Goal: Obtain resource: Obtain resource

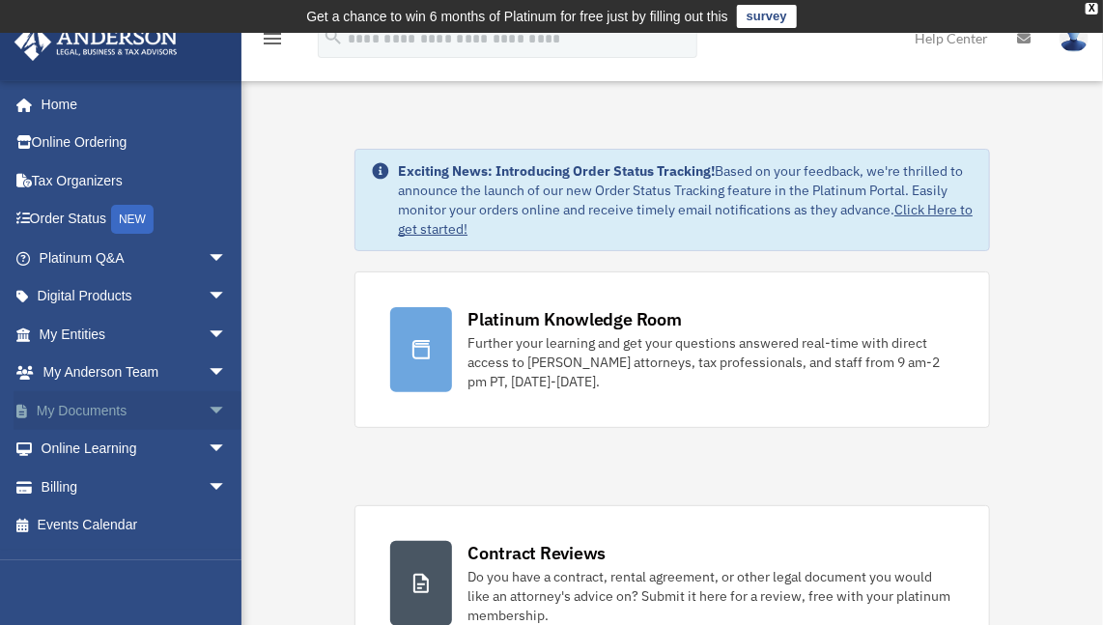
click at [208, 411] on span "arrow_drop_down" at bounding box center [227, 411] width 39 height 40
click at [95, 457] on link "Box" at bounding box center [141, 449] width 229 height 39
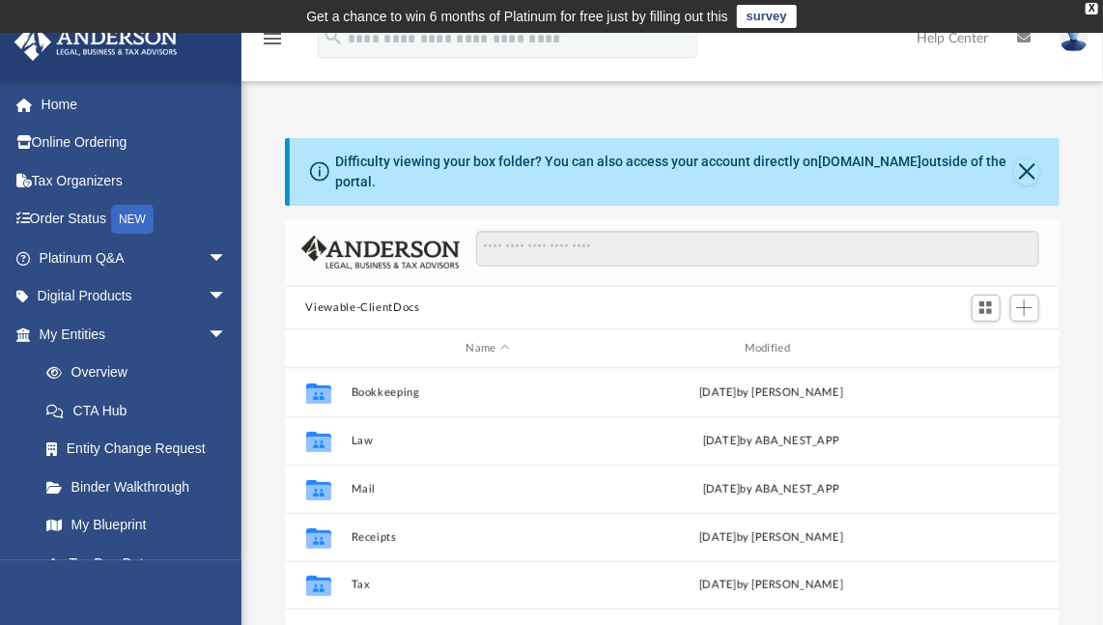
scroll to position [424, 761]
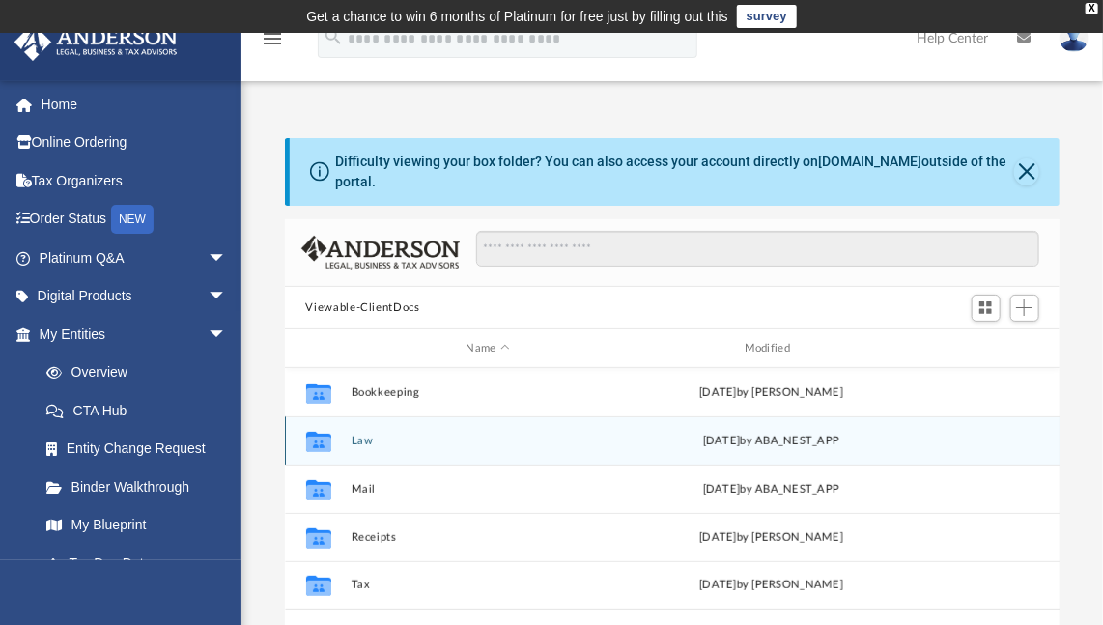
click at [319, 437] on icon "grid" at bounding box center [317, 444] width 25 height 15
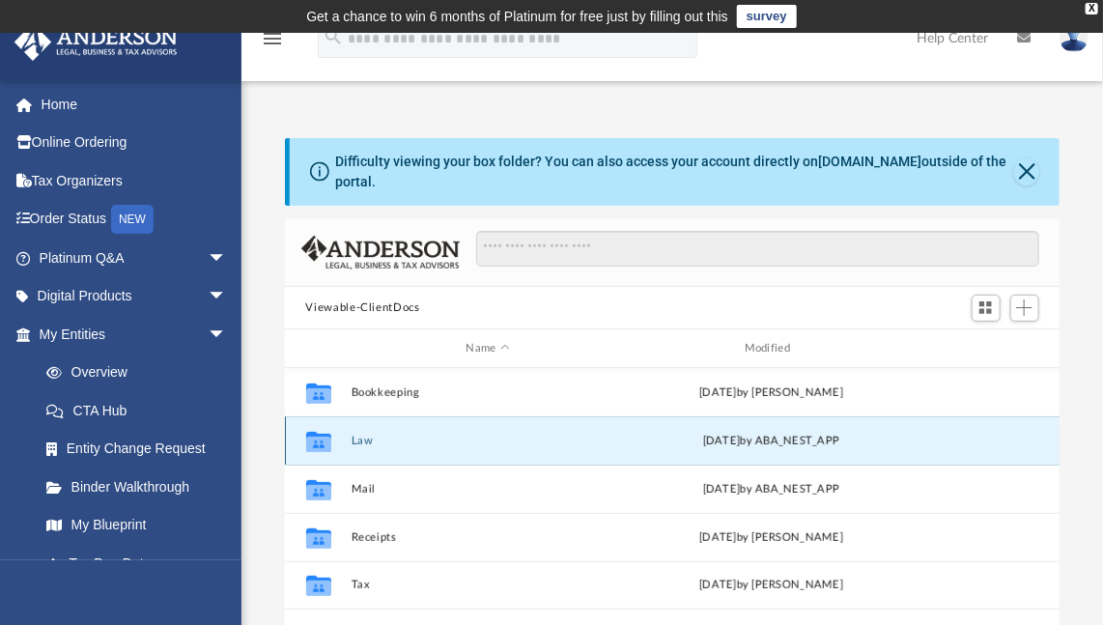
click at [363, 435] on button "Law" at bounding box center [488, 441] width 274 height 13
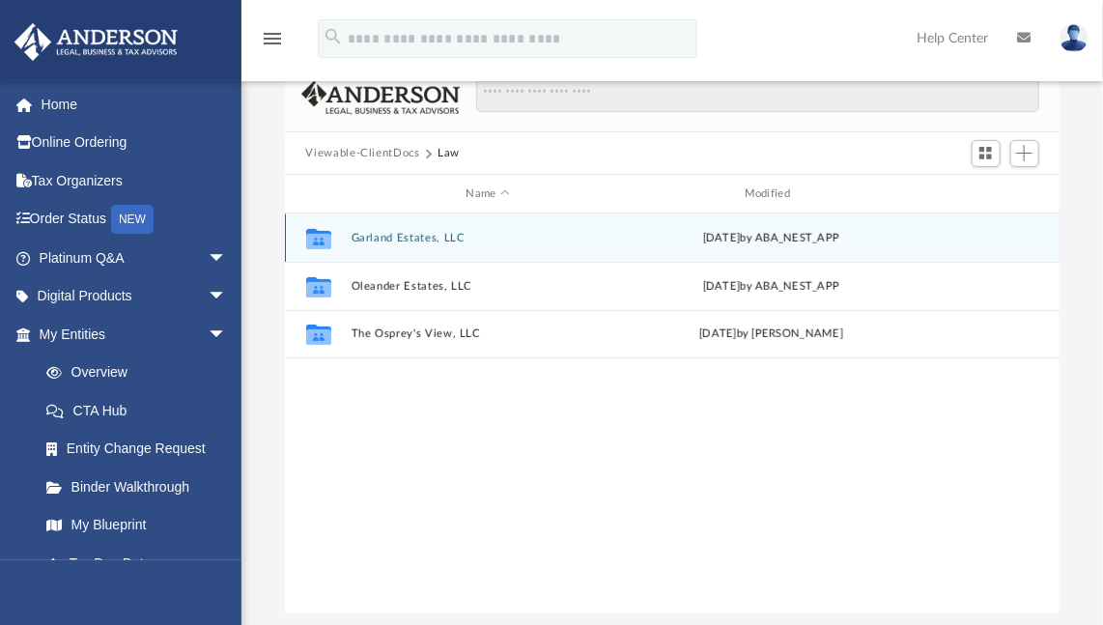
scroll to position [157, 0]
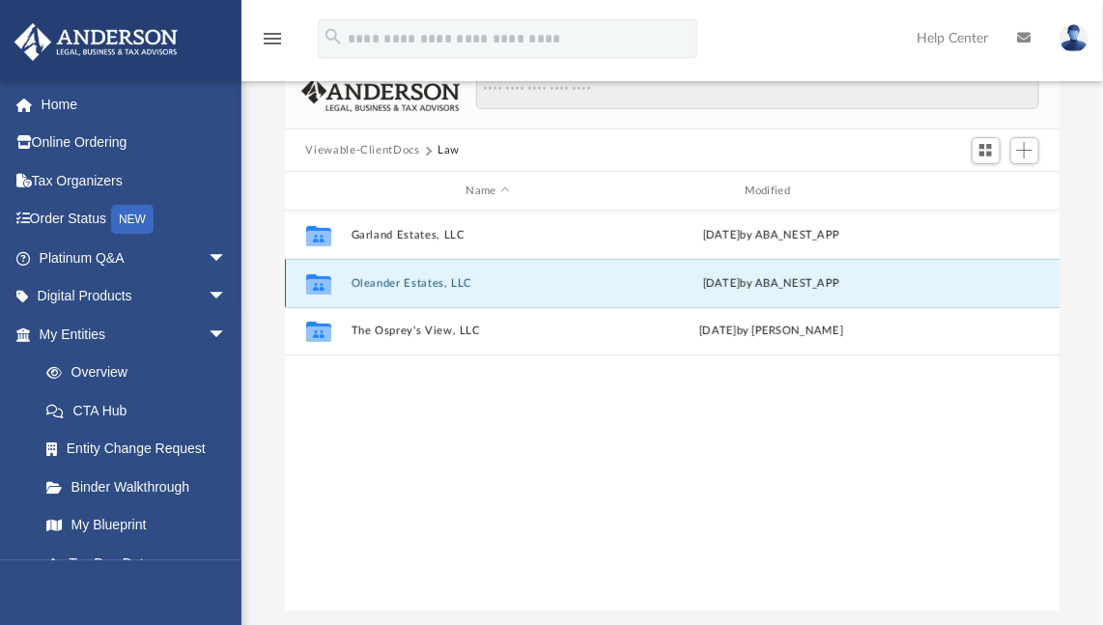
click at [367, 277] on button "Oleander Estates, LLC" at bounding box center [488, 283] width 274 height 13
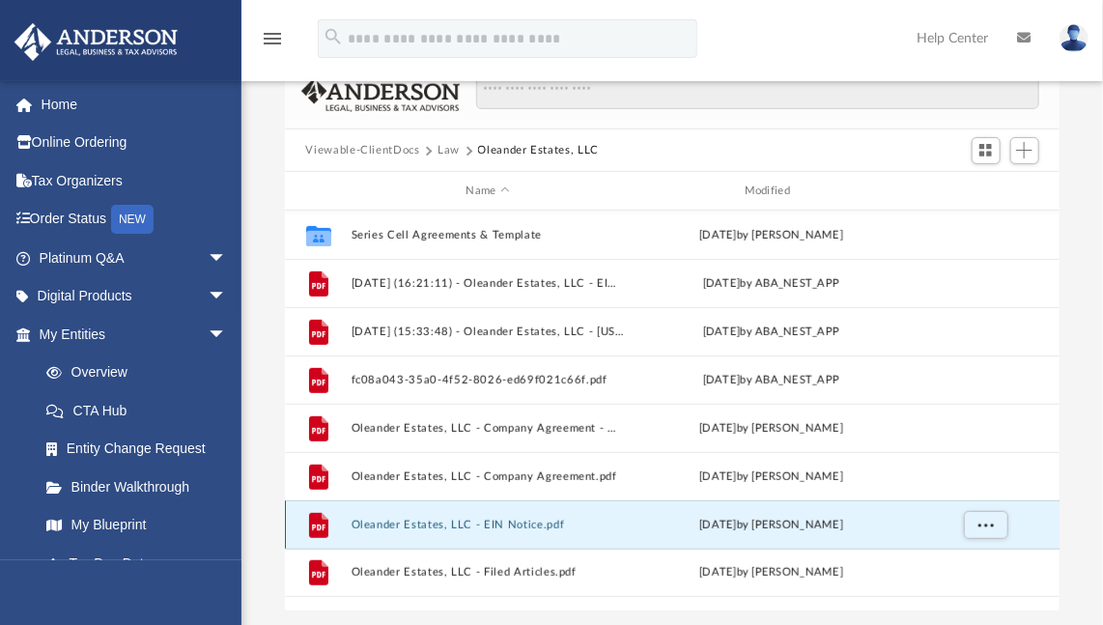
click at [483, 519] on button "Oleander Estates, LLC - EIN Notice.pdf" at bounding box center [488, 525] width 274 height 13
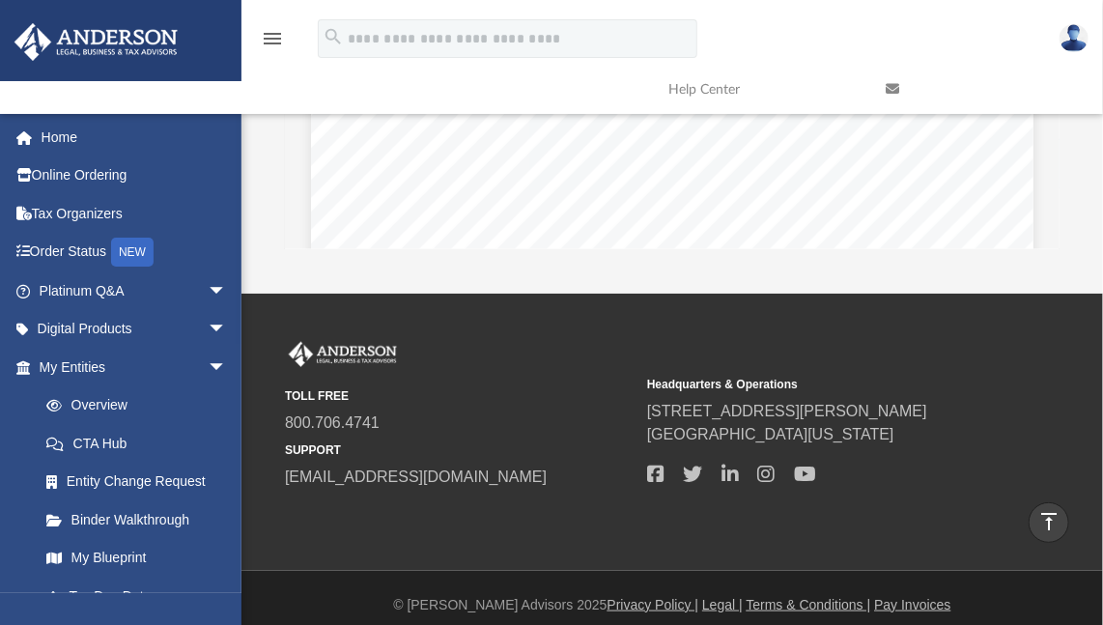
scroll to position [0, 0]
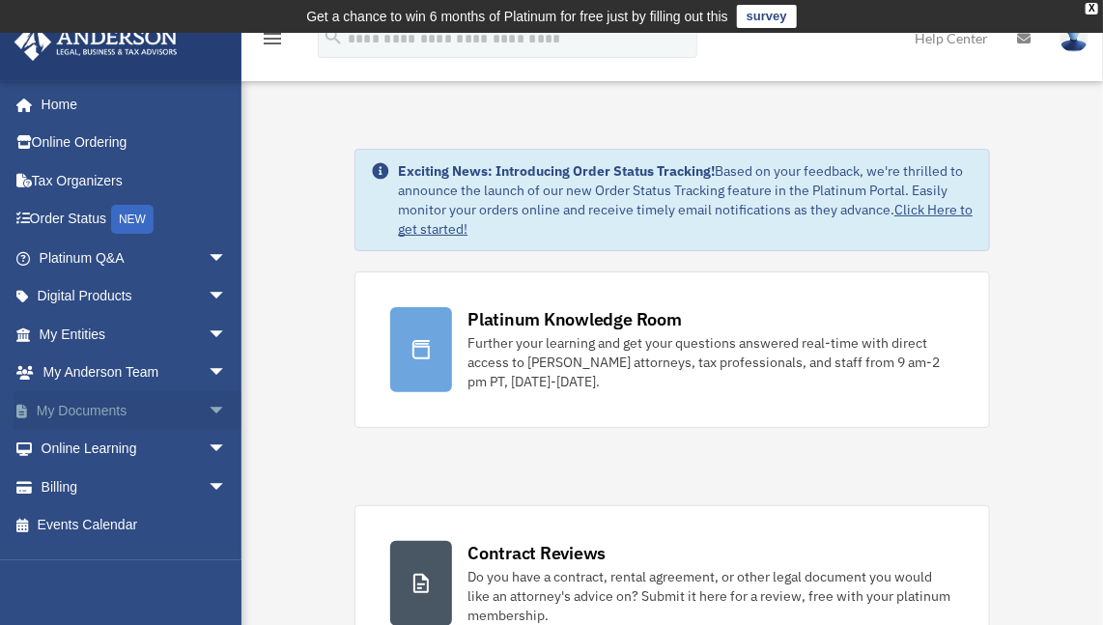
click at [208, 410] on span "arrow_drop_down" at bounding box center [227, 411] width 39 height 40
click at [97, 443] on link "Box" at bounding box center [141, 449] width 229 height 39
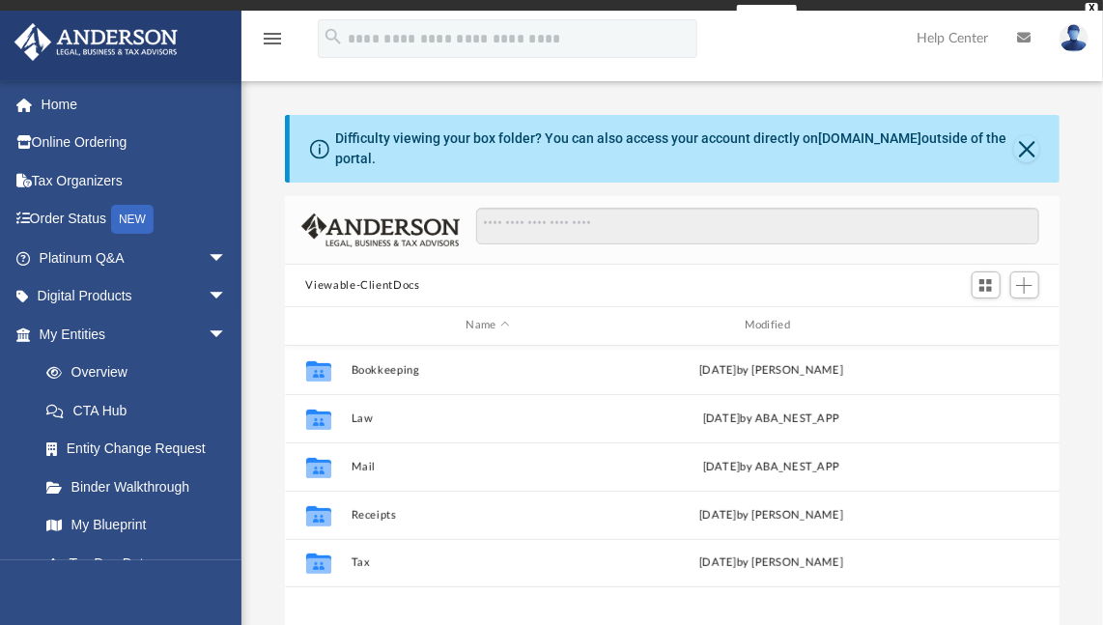
scroll to position [424, 761]
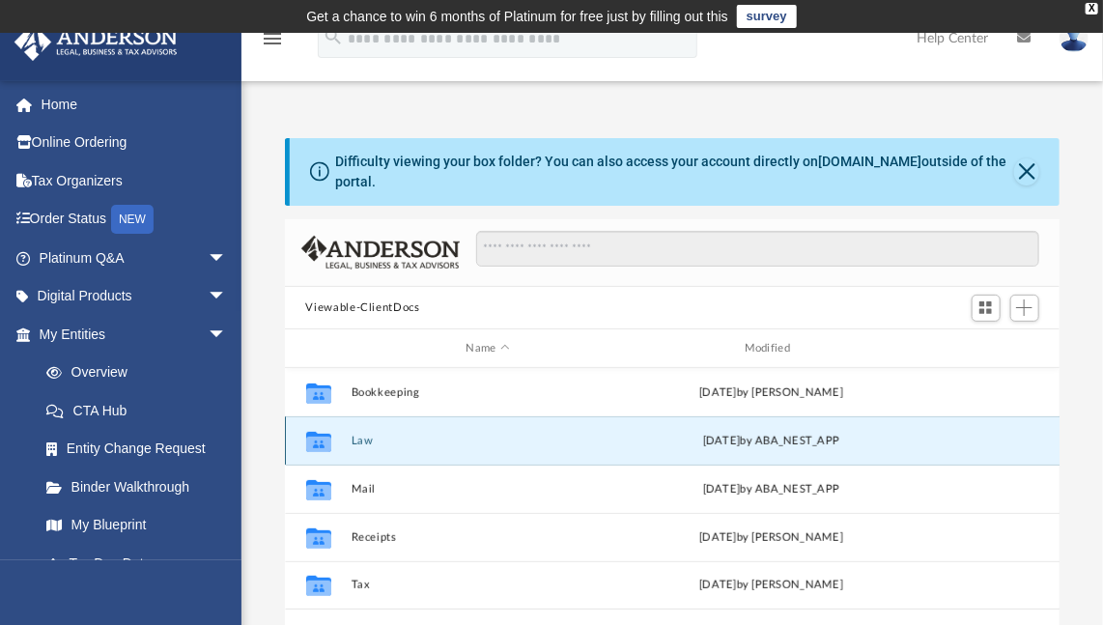
click at [363, 435] on button "Law" at bounding box center [488, 441] width 274 height 13
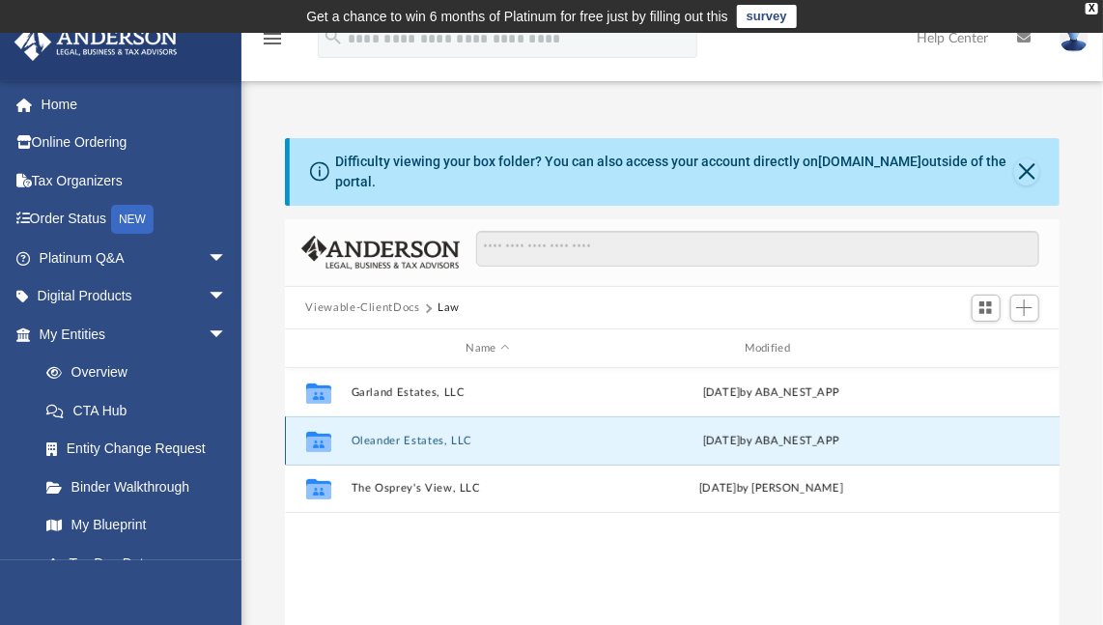
click at [404, 435] on button "Oleander Estates, LLC" at bounding box center [488, 441] width 274 height 13
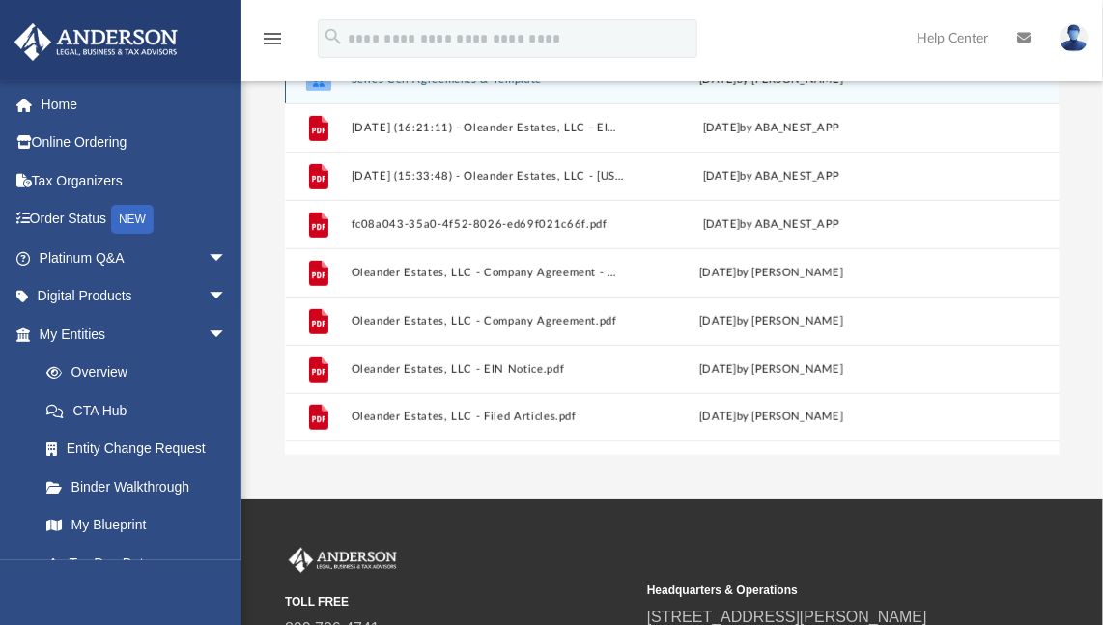
scroll to position [317, 0]
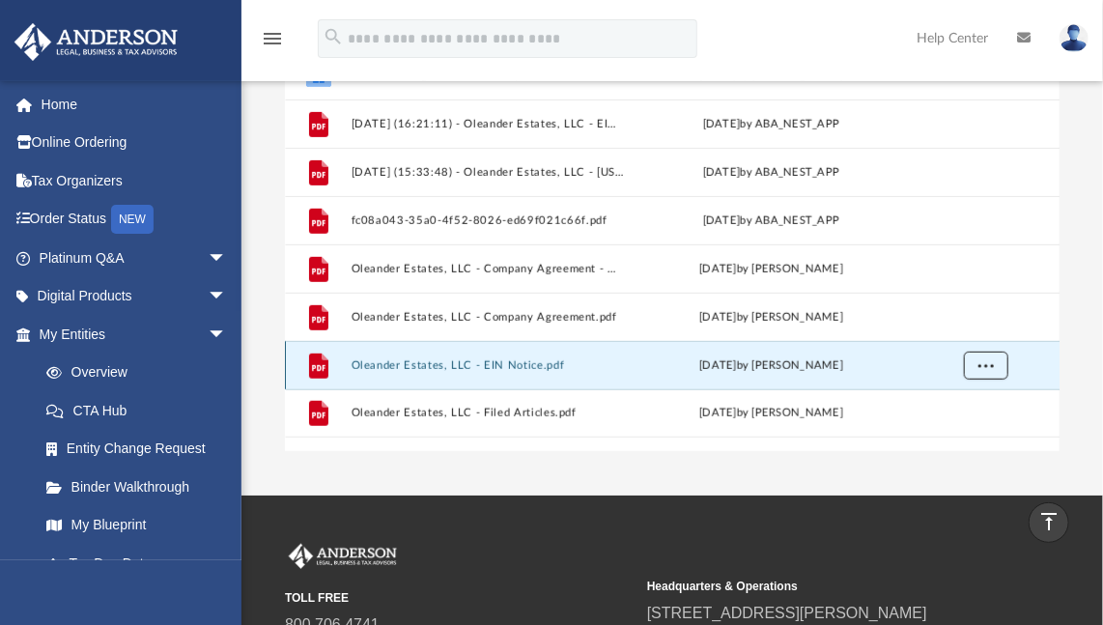
click at [981, 360] on span "More options" at bounding box center [985, 365] width 15 height 11
click at [911, 351] on div "File Oleander Estates, LLC - EIN Notice.pdf Wed May 21 2025 by Lindsay Haggie" at bounding box center [673, 365] width 776 height 48
click at [502, 359] on button "Oleander Estates, LLC - EIN Notice.pdf" at bounding box center [488, 365] width 274 height 13
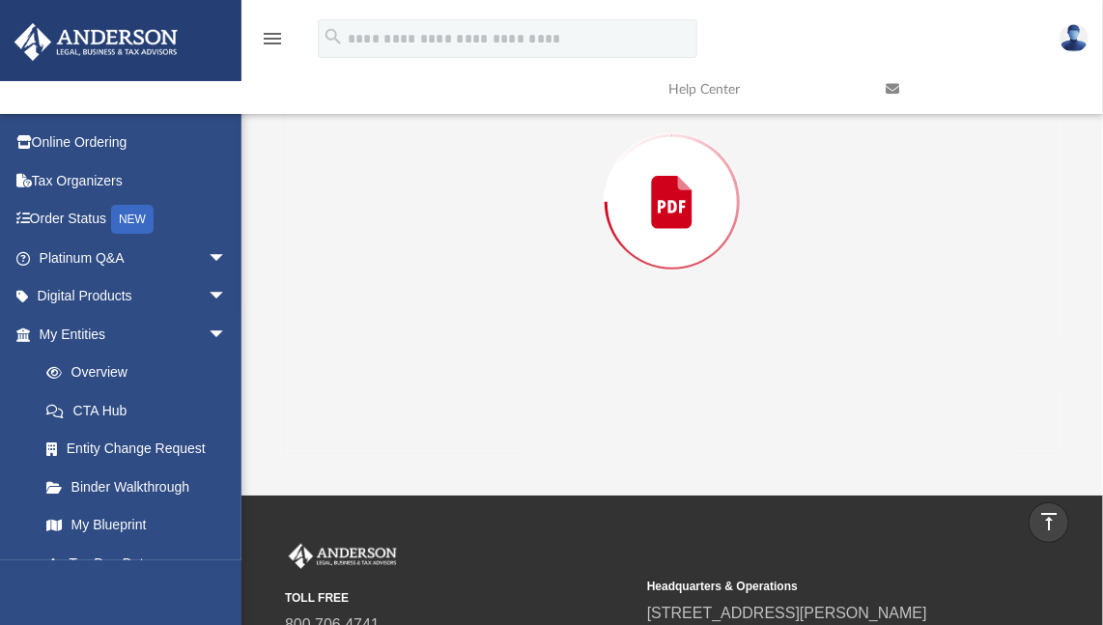
scroll to position [205, 0]
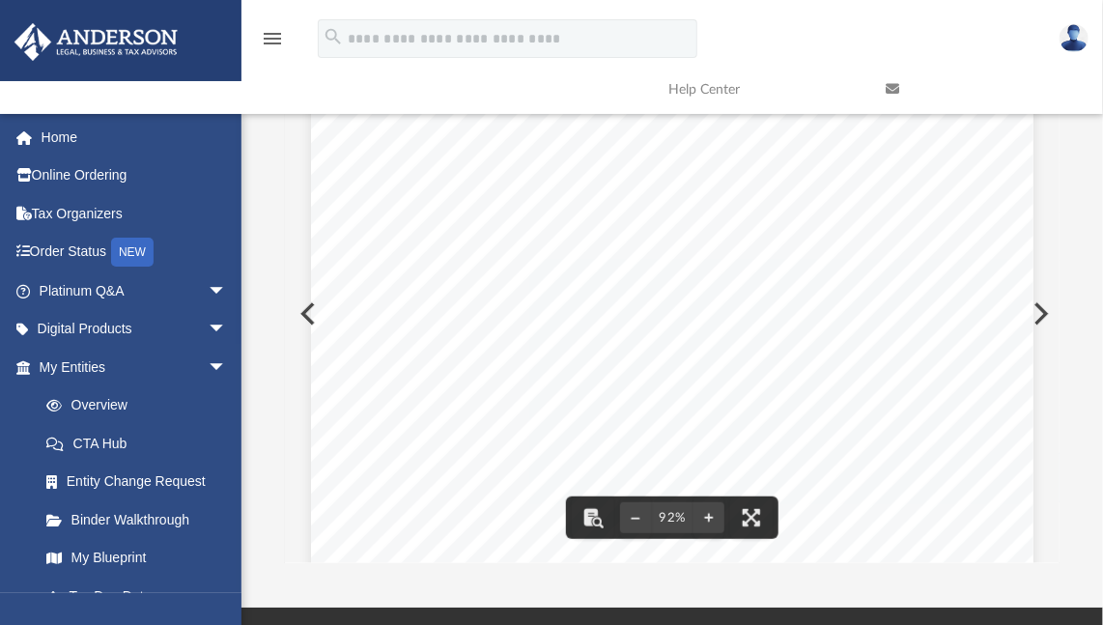
click at [888, 90] on icon at bounding box center [893, 89] width 14 height 14
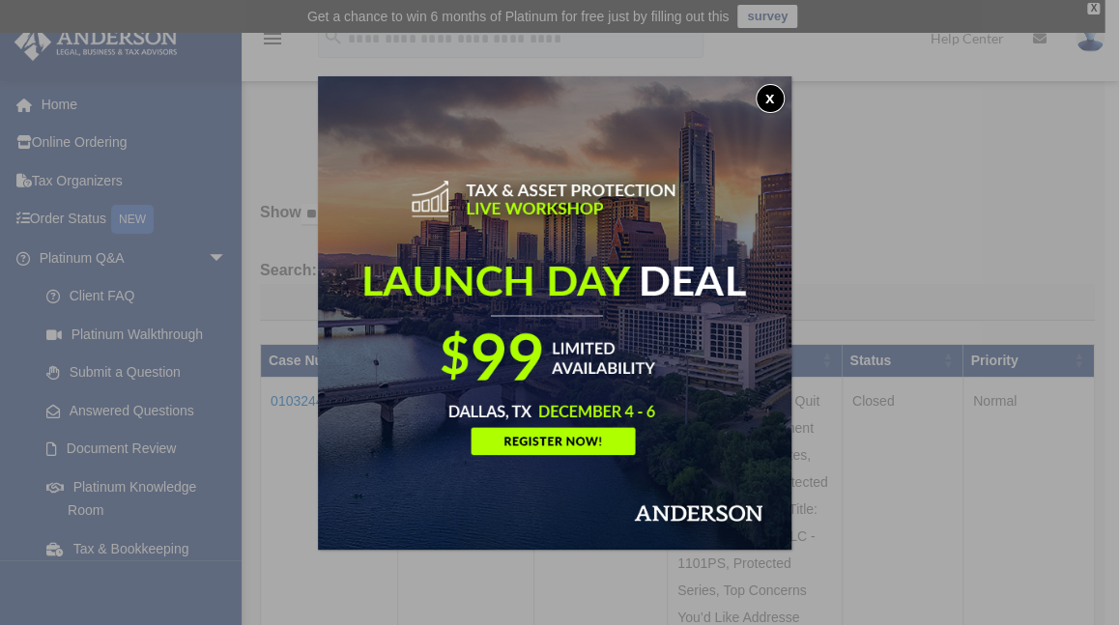
click at [780, 96] on button "x" at bounding box center [769, 98] width 29 height 29
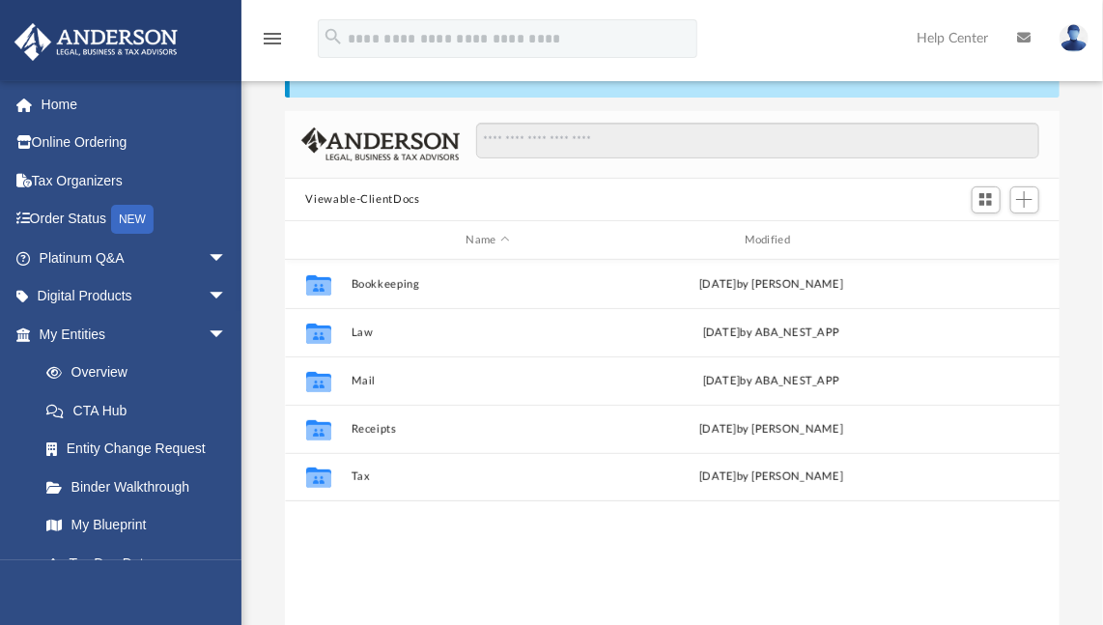
scroll to position [108, 0]
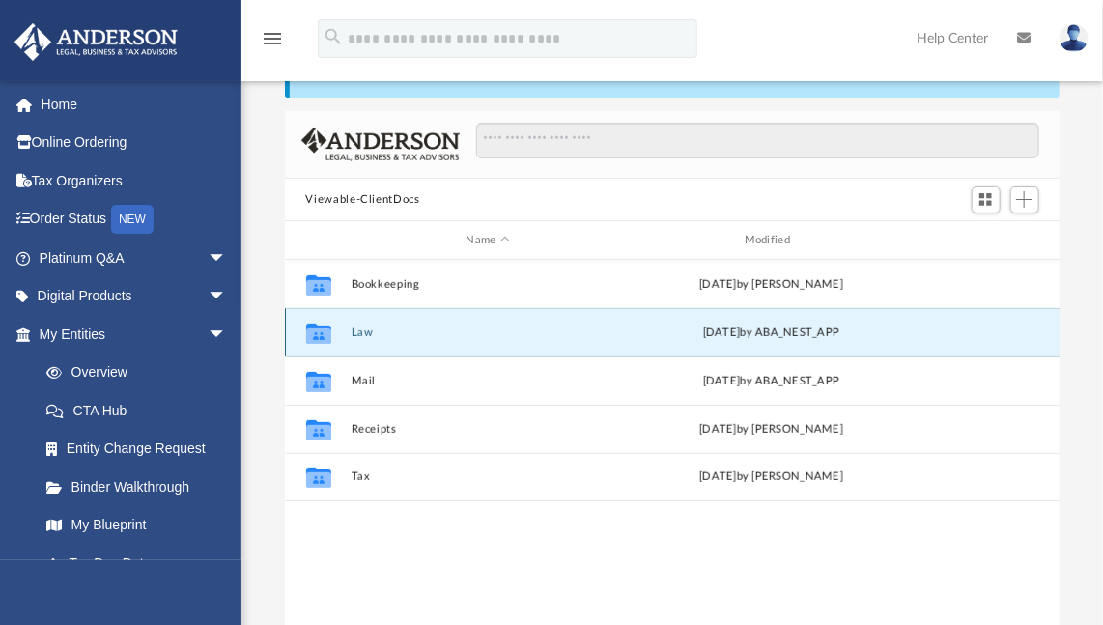
click at [355, 326] on button "Law" at bounding box center [488, 332] width 274 height 13
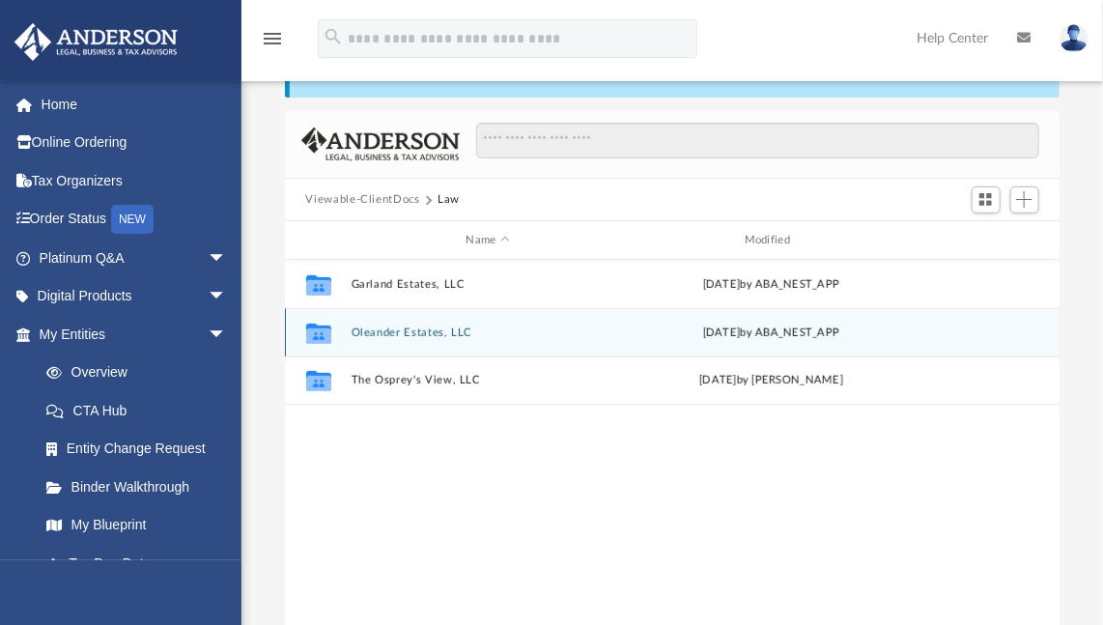
click at [391, 326] on button "Oleander Estates, LLC" at bounding box center [488, 332] width 274 height 13
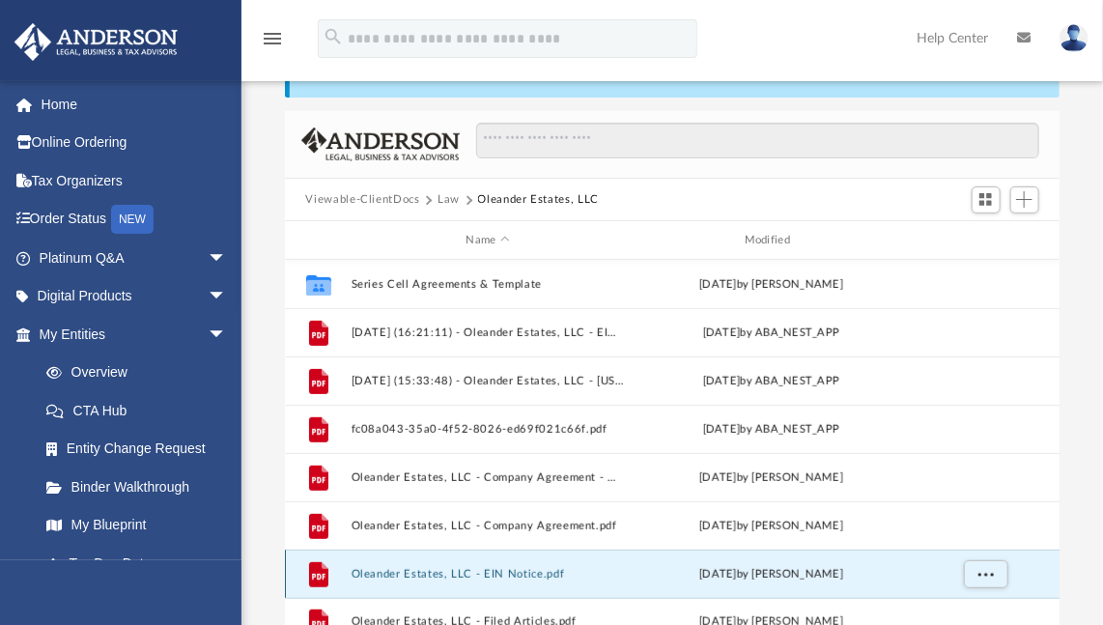
click at [460, 568] on button "Oleander Estates, LLC - EIN Notice.pdf" at bounding box center [488, 574] width 274 height 13
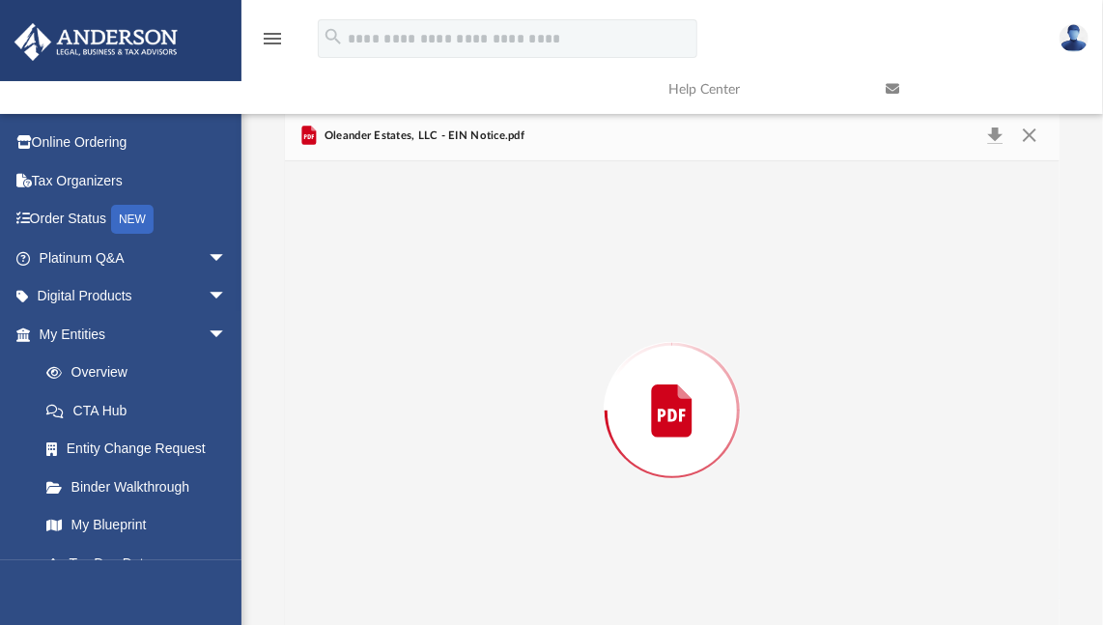
scroll to position [129, 0]
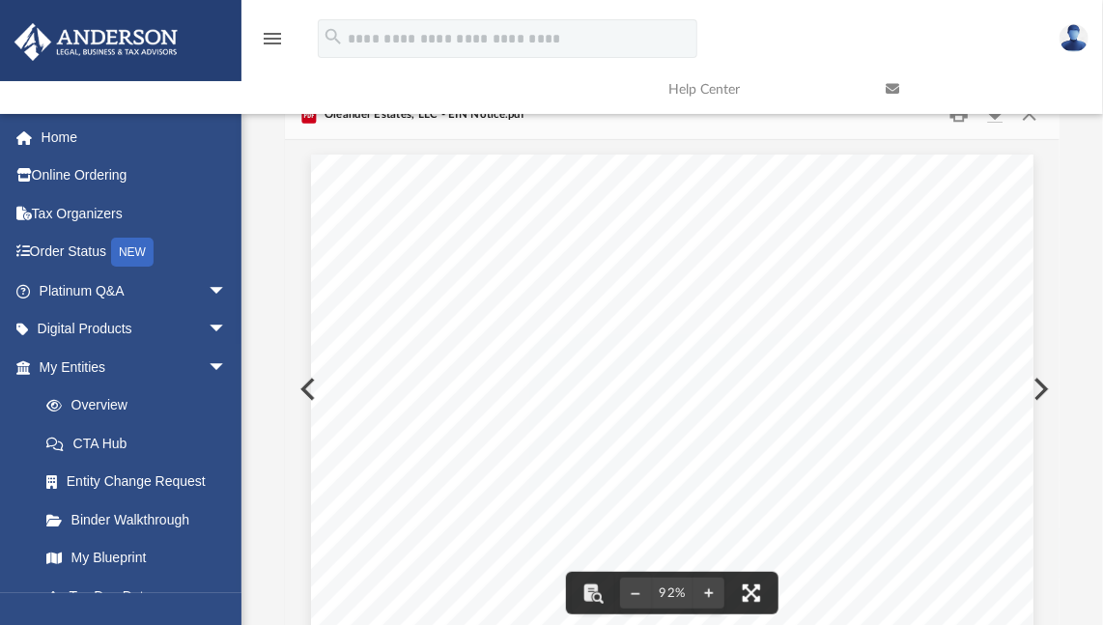
click at [753, 584] on button "File preview" at bounding box center [751, 593] width 43 height 43
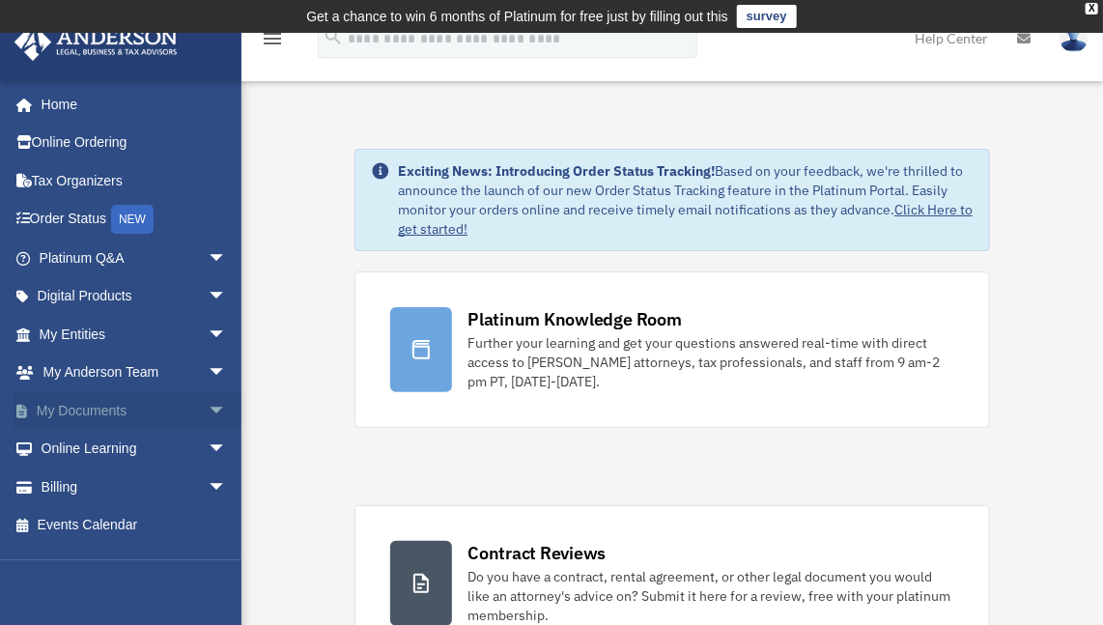
click at [208, 397] on span "arrow_drop_down" at bounding box center [227, 411] width 39 height 40
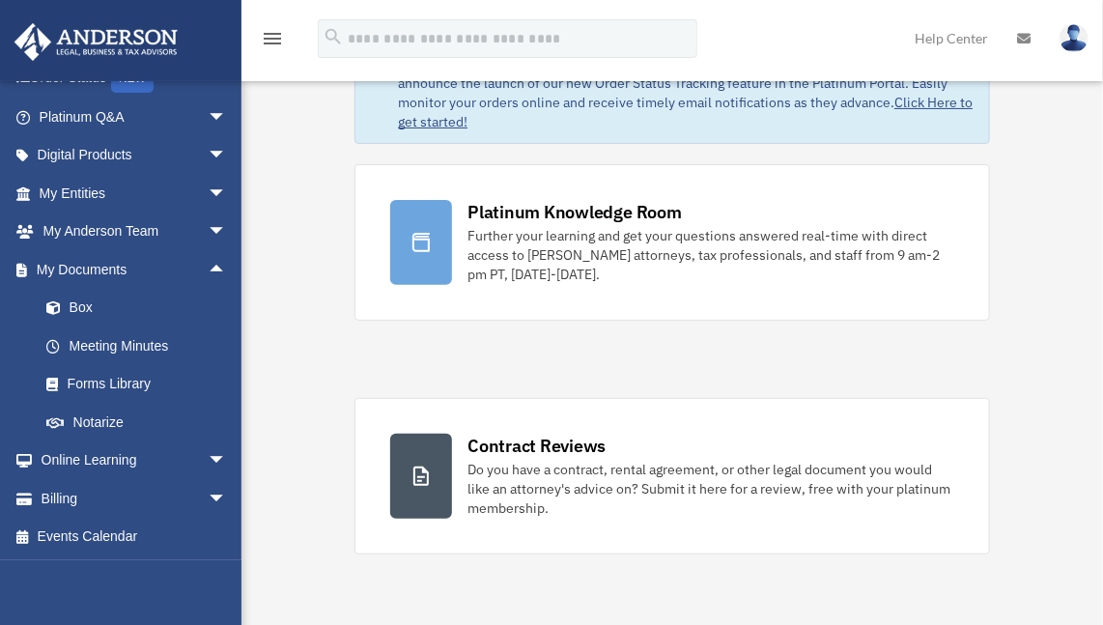
scroll to position [116, 0]
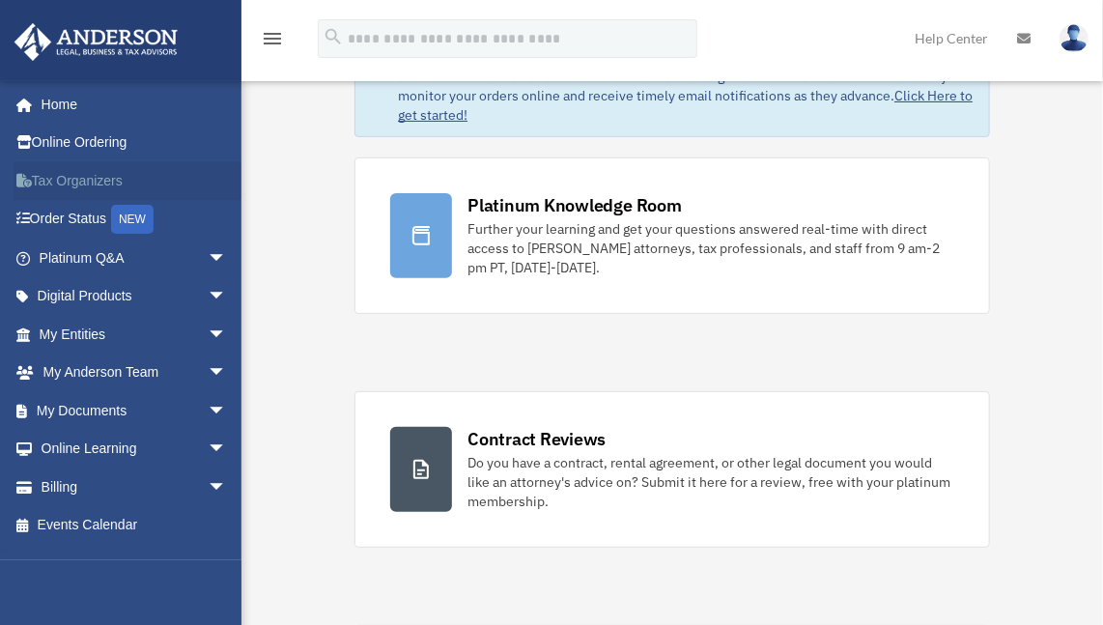
scroll to position [116, 0]
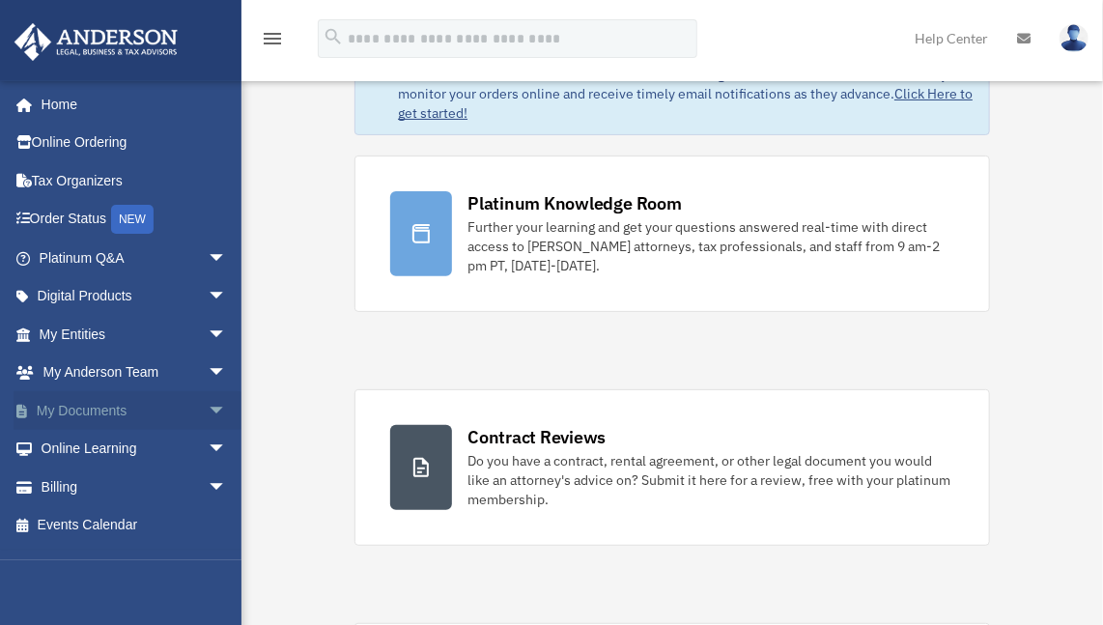
click at [208, 412] on span "arrow_drop_down" at bounding box center [227, 411] width 39 height 40
click at [84, 447] on link "Box" at bounding box center [141, 449] width 229 height 39
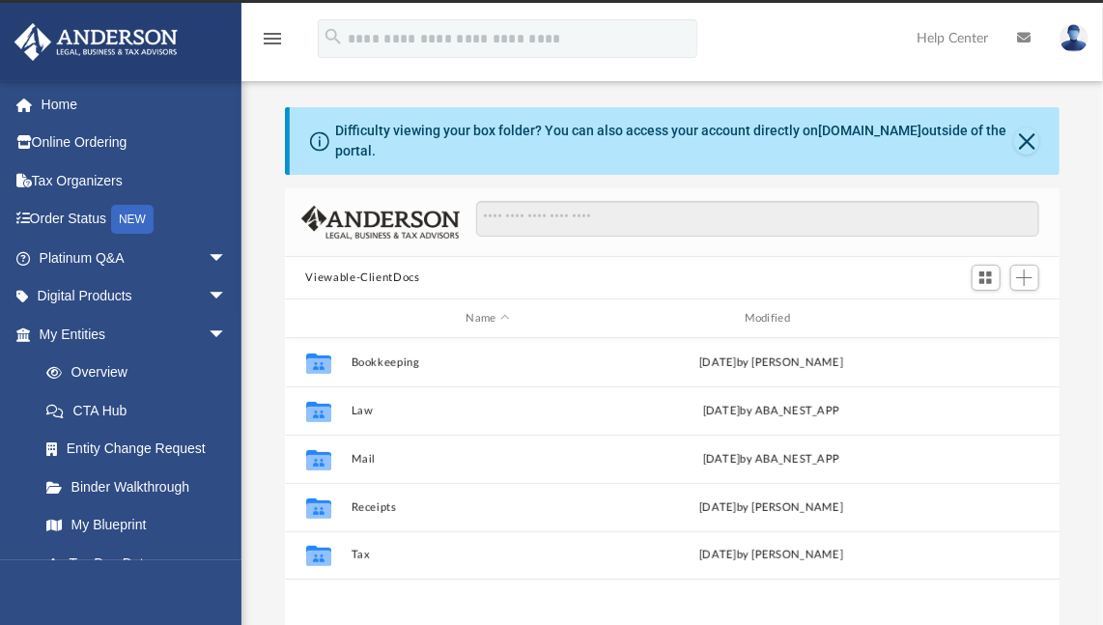
scroll to position [424, 761]
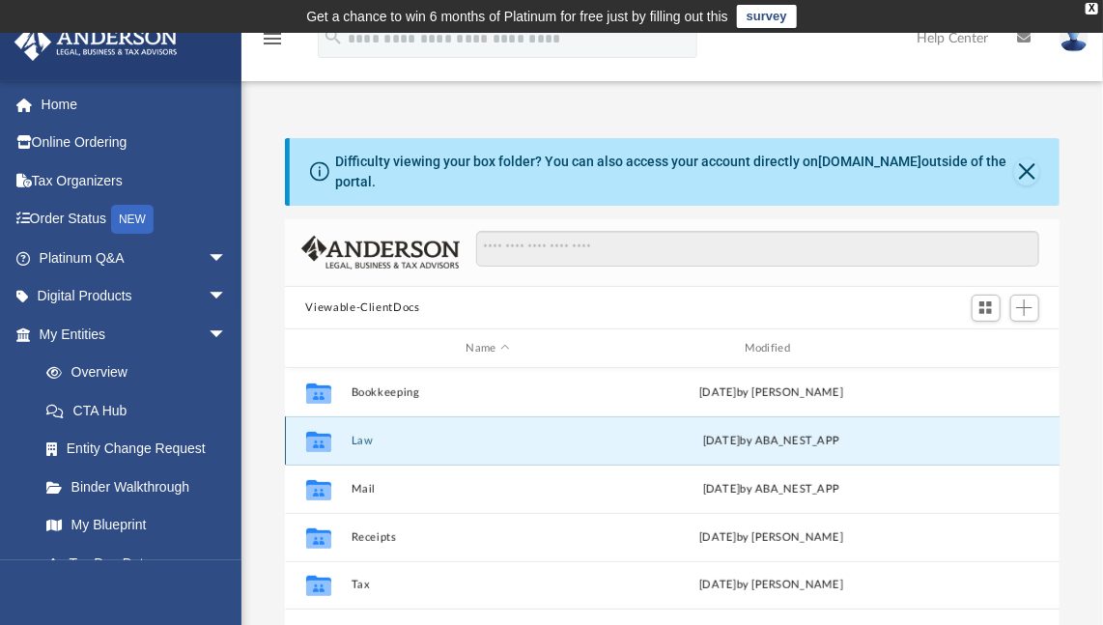
click at [371, 435] on button "Law" at bounding box center [488, 441] width 274 height 13
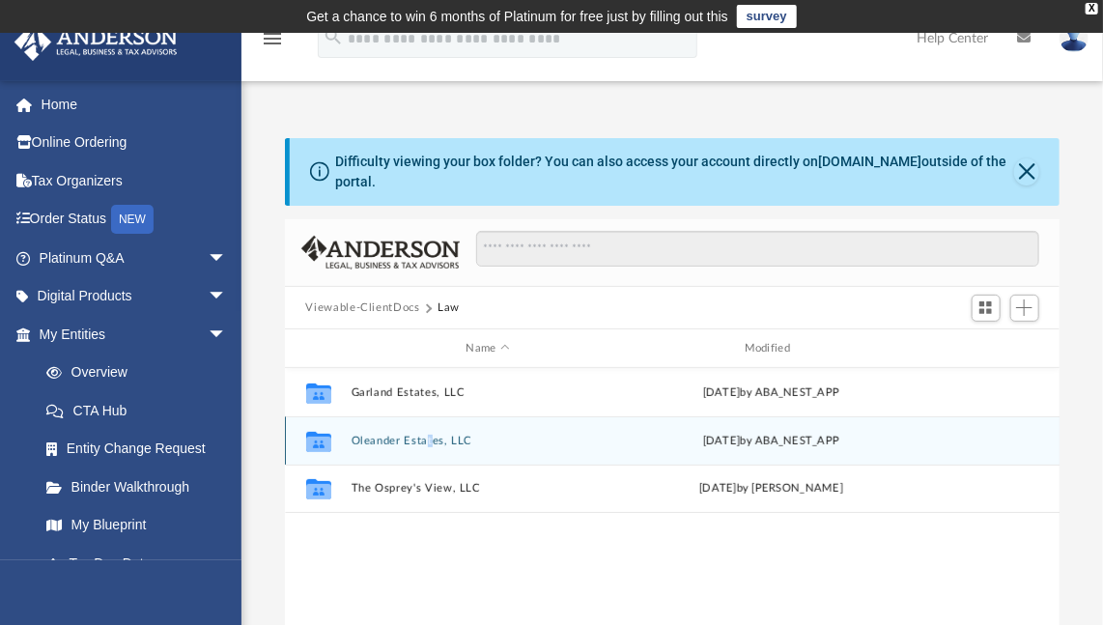
click at [427, 431] on div "Collaborated Folder Oleander Estates, LLC [DATE] by ABA_NEST_APP" at bounding box center [673, 440] width 776 height 48
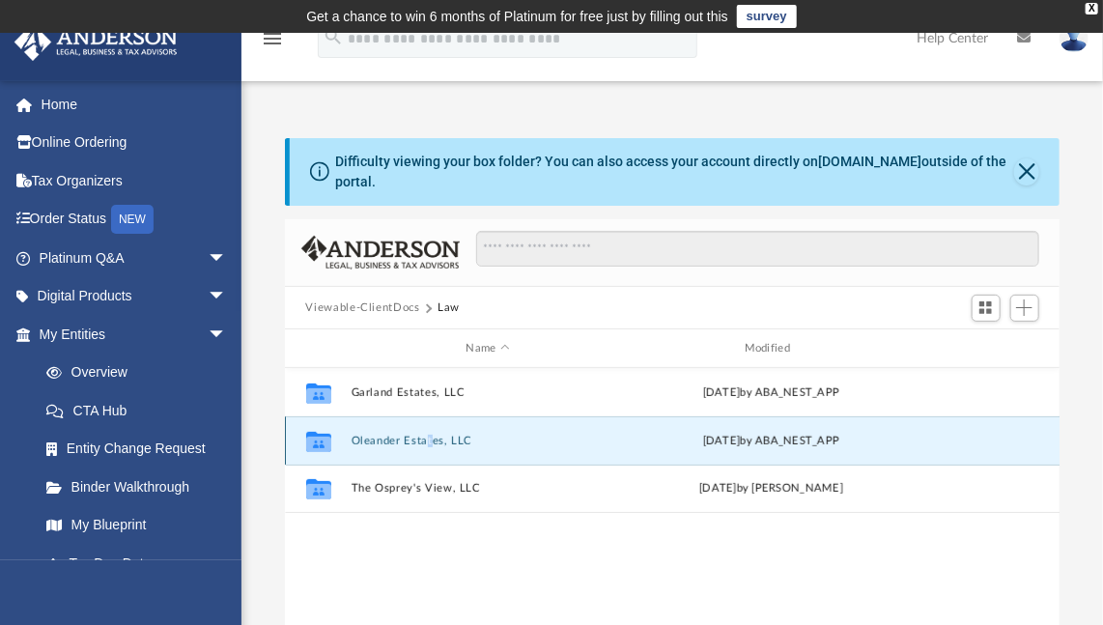
click at [427, 435] on button "Oleander Estates, LLC" at bounding box center [488, 441] width 274 height 13
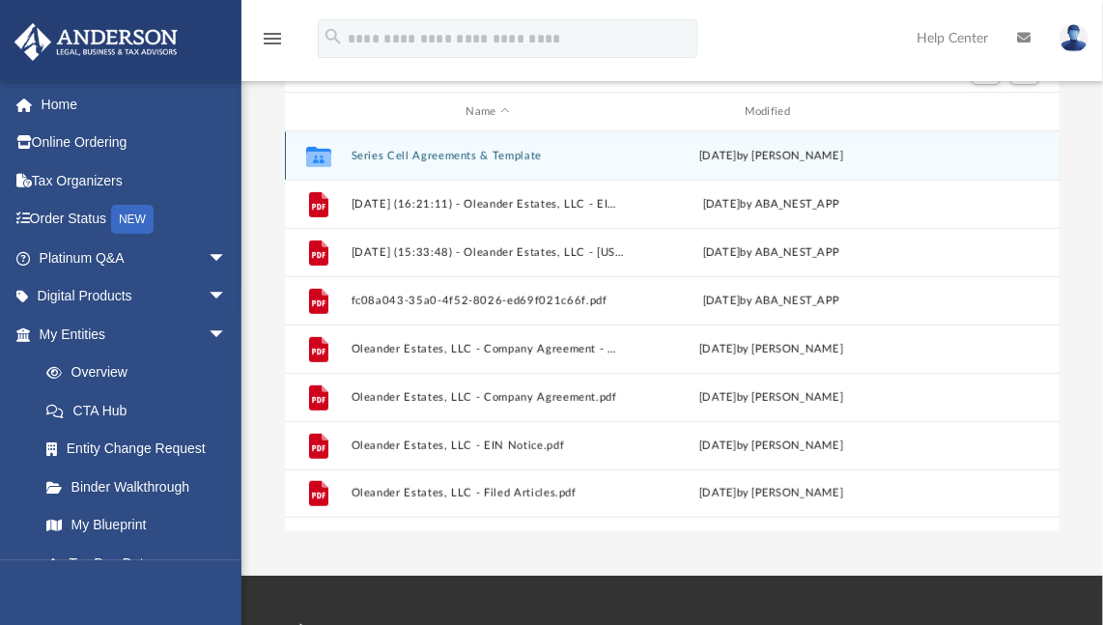
scroll to position [239, 0]
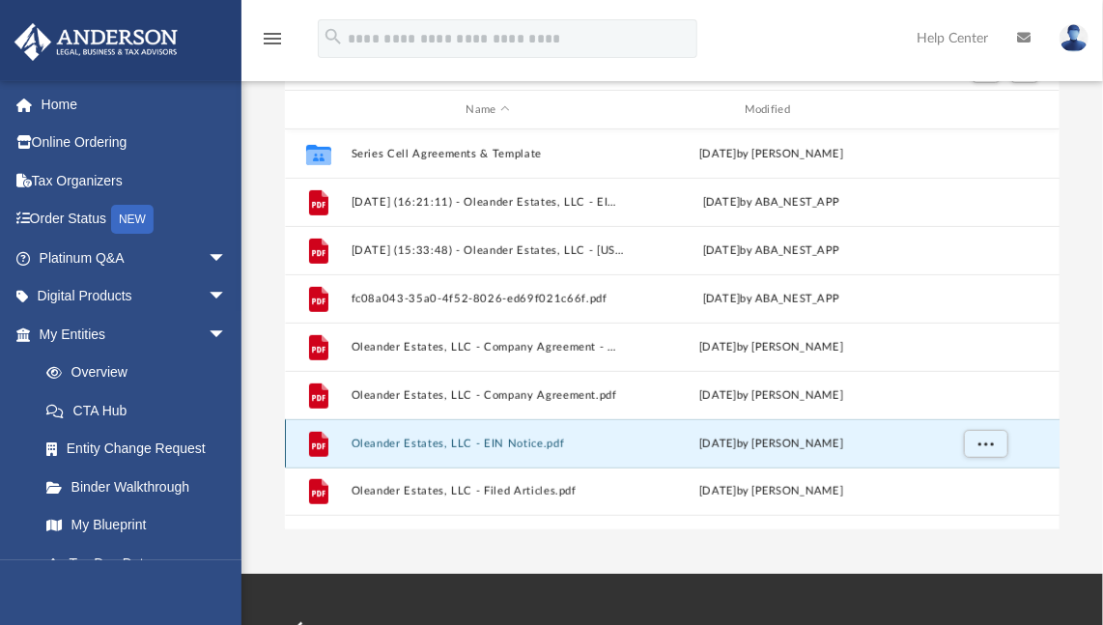
click at [492, 438] on button "Oleander Estates, LLC - EIN Notice.pdf" at bounding box center [488, 444] width 274 height 13
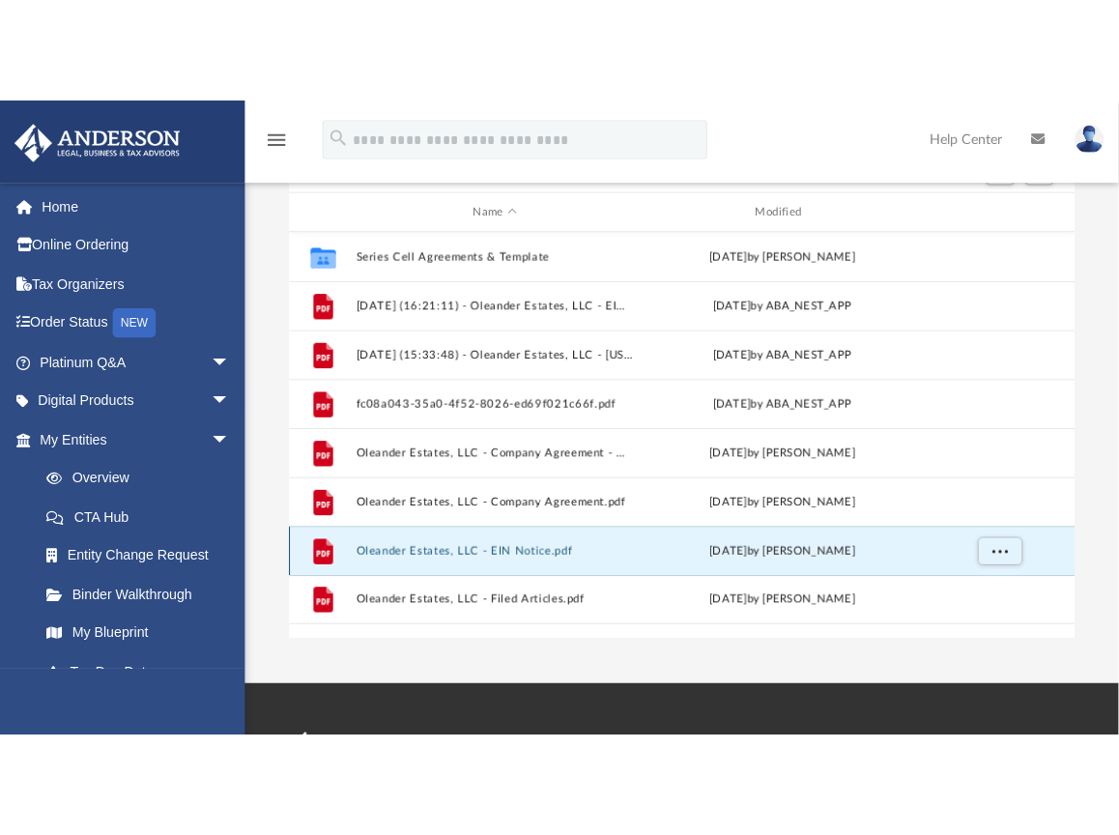
scroll to position [205, 0]
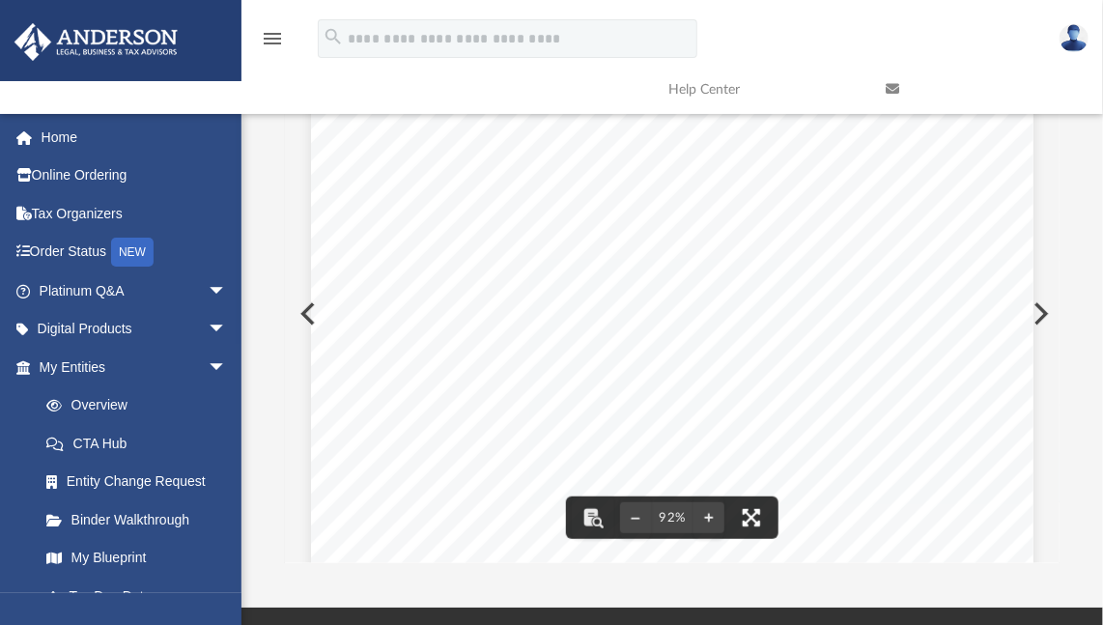
click at [747, 507] on button "File preview" at bounding box center [751, 517] width 43 height 43
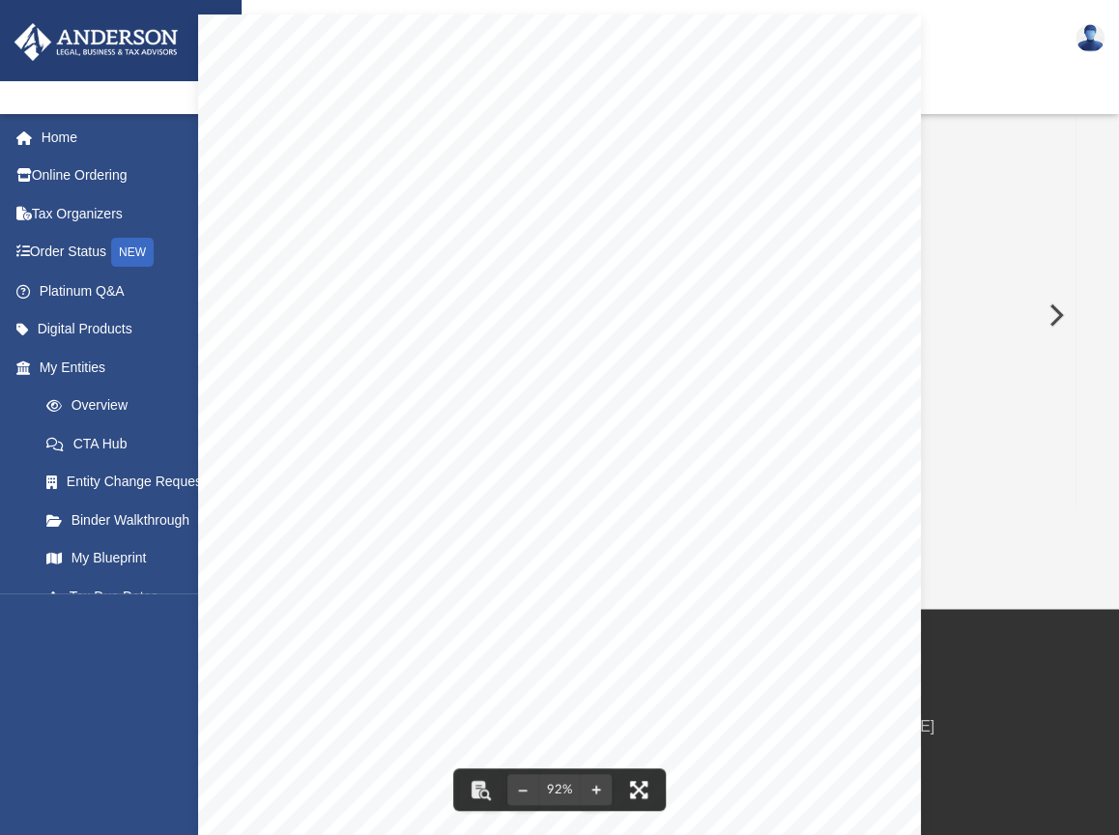
scroll to position [424, 774]
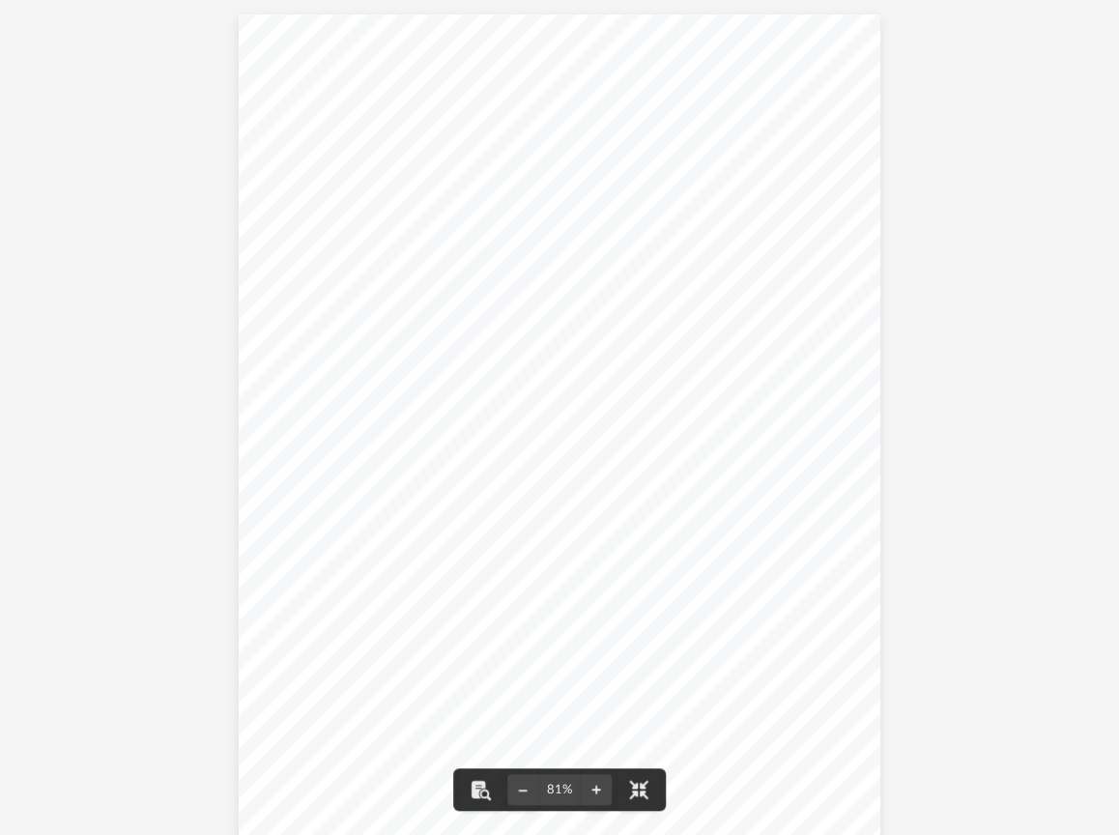
drag, startPoint x: 929, startPoint y: 436, endPoint x: 908, endPoint y: 502, distance: 70.0
click at [908, 502] on div "Your Progress: 1. Identity 2. Authenticate 3. Addresses 4. Details 5. EIN Confi…" at bounding box center [559, 429] width 1119 height 859
click at [643, 624] on button "File preview" at bounding box center [638, 789] width 43 height 43
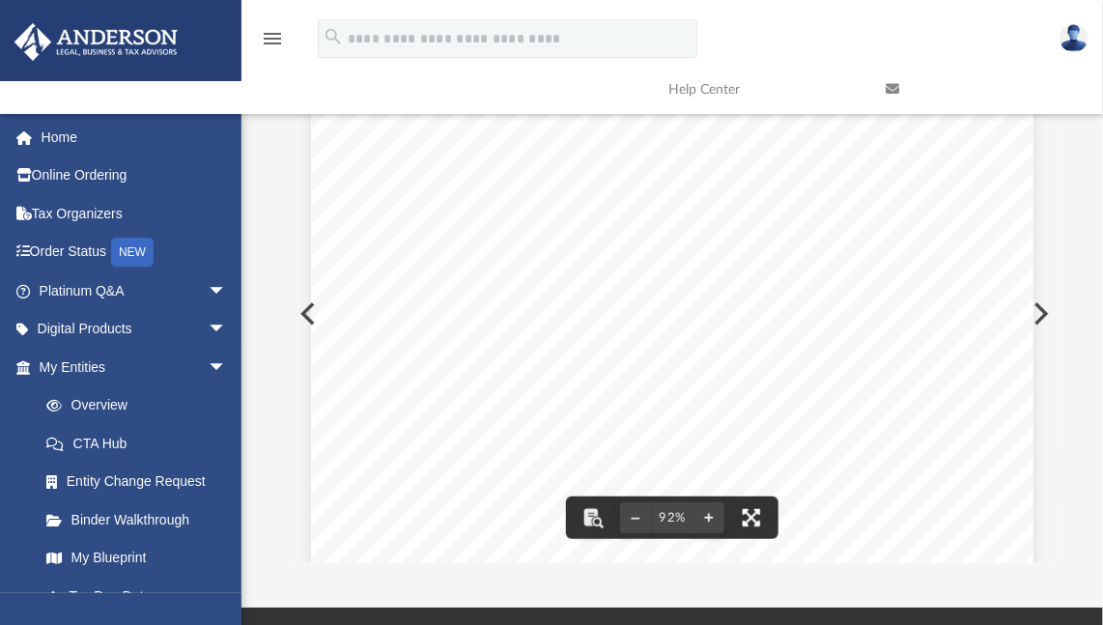
scroll to position [15, 15]
